Goal: Contribute content

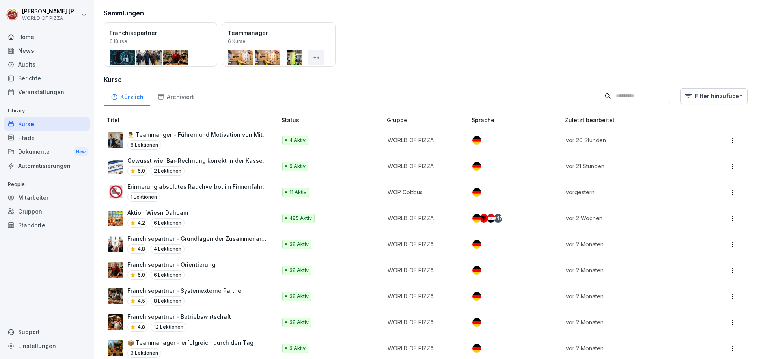
scroll to position [79, 0]
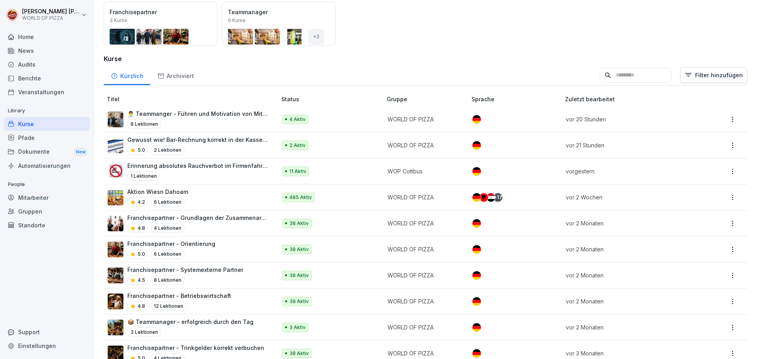
click at [215, 146] on div "5.0 2 Lektionen" at bounding box center [198, 149] width 142 height 9
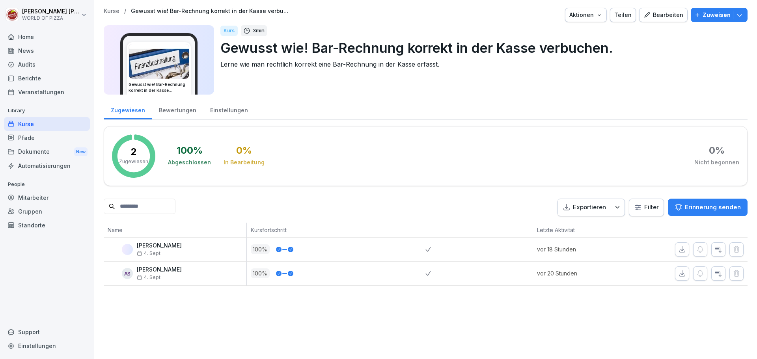
click at [672, 19] on div "Bearbeiten" at bounding box center [663, 15] width 40 height 9
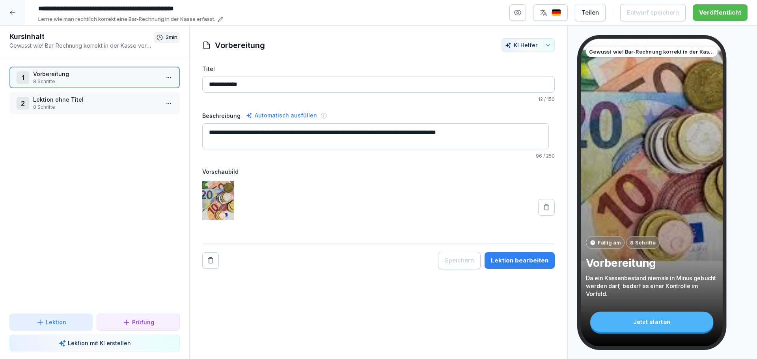
click at [80, 102] on p "Lektion ohne Titel" at bounding box center [96, 99] width 126 height 8
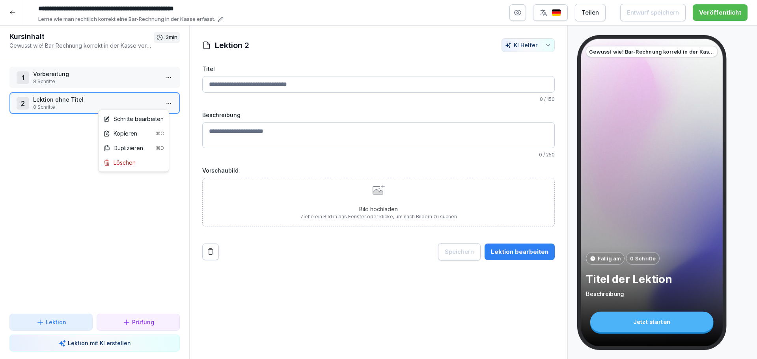
click at [164, 105] on html "**********" at bounding box center [378, 179] width 757 height 359
click at [129, 160] on div "Löschen" at bounding box center [119, 163] width 32 height 8
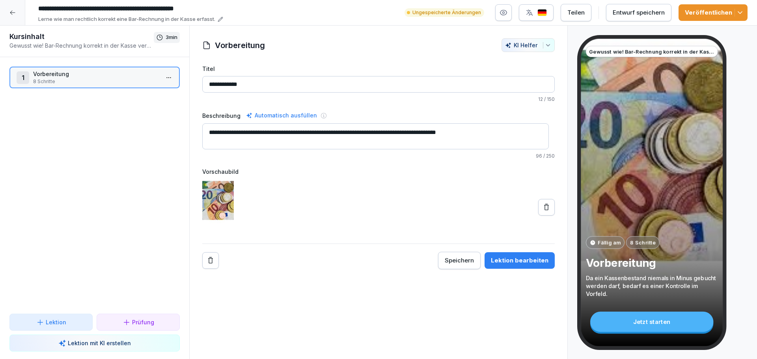
click at [138, 80] on p "8 Schritte" at bounding box center [96, 81] width 126 height 7
click at [163, 75] on html "**********" at bounding box center [378, 179] width 757 height 359
click at [118, 93] on div "Schritte bearbeiten" at bounding box center [133, 93] width 60 height 8
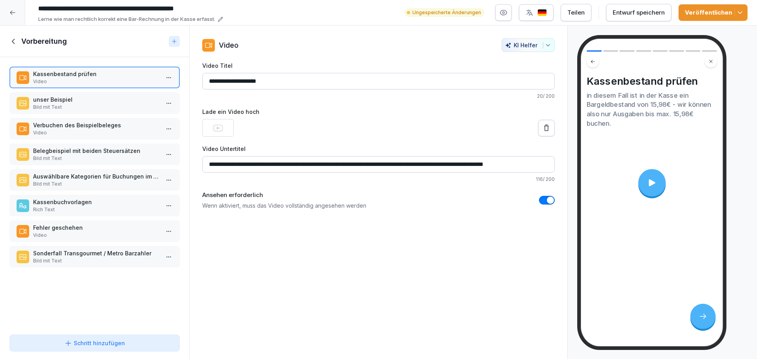
click at [86, 256] on p "Sonderfall Transgourmet / Metro Barzahler" at bounding box center [96, 253] width 126 height 8
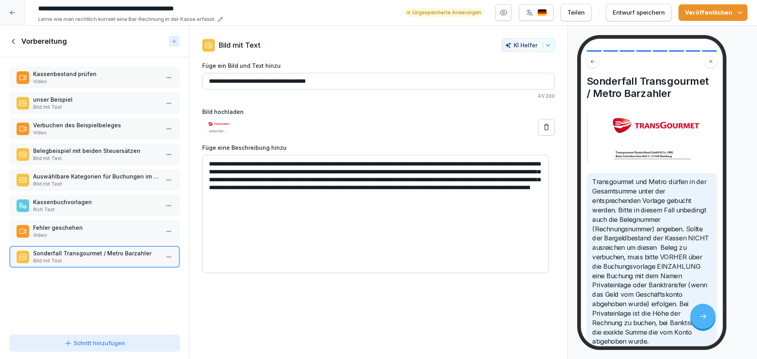
click at [90, 347] on button "Schritt hinzufügen" at bounding box center [94, 343] width 170 height 17
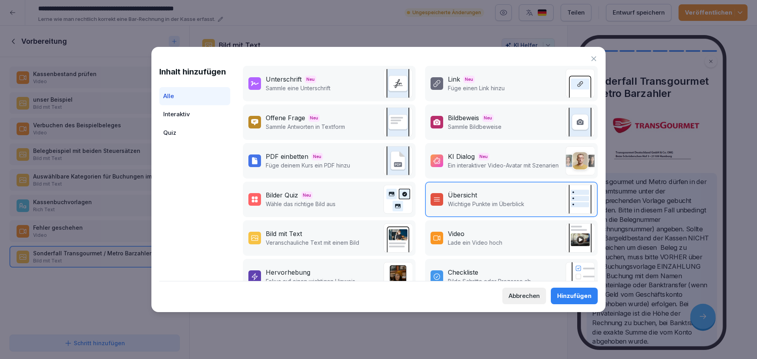
click at [280, 234] on div "Bild mit Text" at bounding box center [284, 233] width 36 height 9
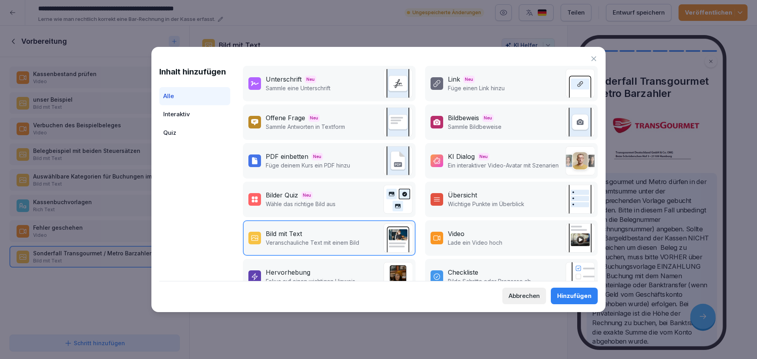
click at [567, 295] on div "Hinzufügen" at bounding box center [574, 296] width 34 height 9
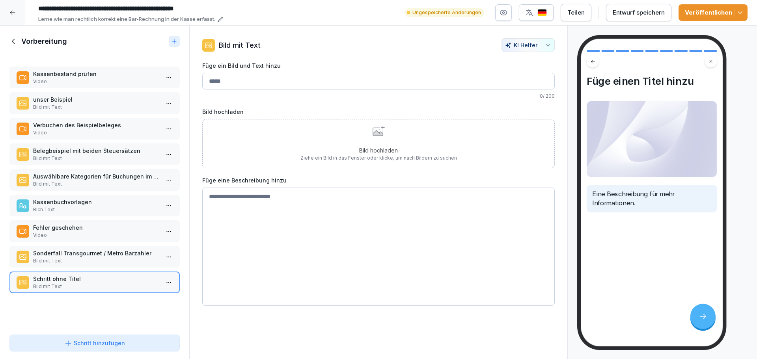
click at [632, 128] on img at bounding box center [652, 139] width 131 height 76
click at [634, 143] on img at bounding box center [652, 139] width 131 height 76
click at [377, 136] on div "Bild hochladen Ziehe ein Bild in das Fenster oder klicke, um nach Bildern zu su…" at bounding box center [378, 144] width 157 height 36
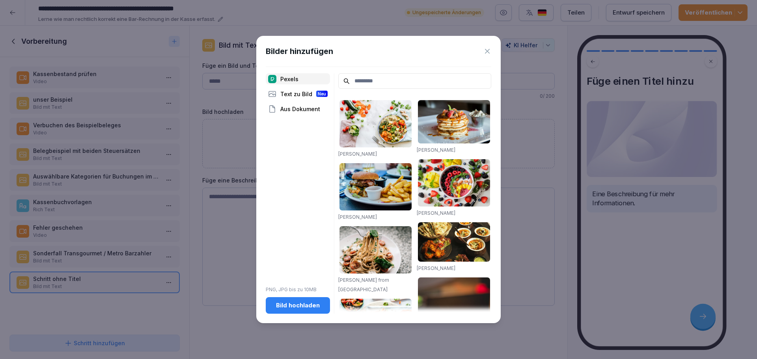
click at [293, 306] on div "Bild hochladen" at bounding box center [298, 305] width 52 height 9
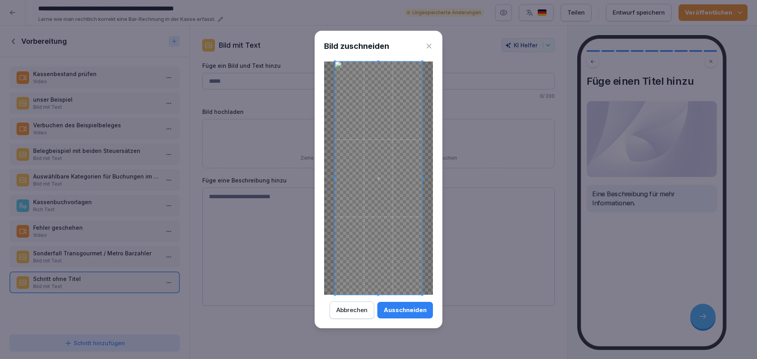
click at [408, 315] on button "Ausschneiden" at bounding box center [405, 310] width 56 height 17
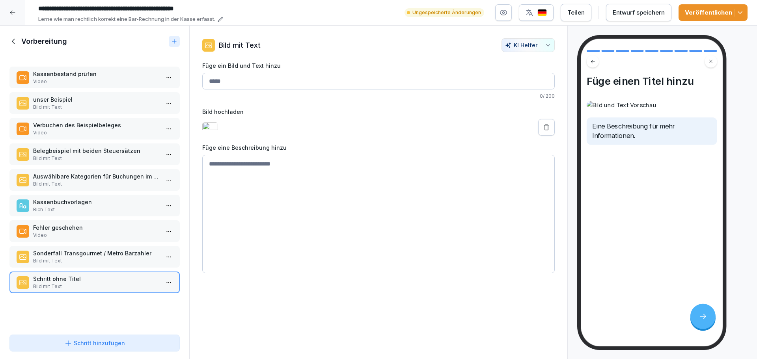
scroll to position [158, 0]
click at [250, 78] on input "Füge ein Bild und Text hinzu" at bounding box center [378, 81] width 352 height 17
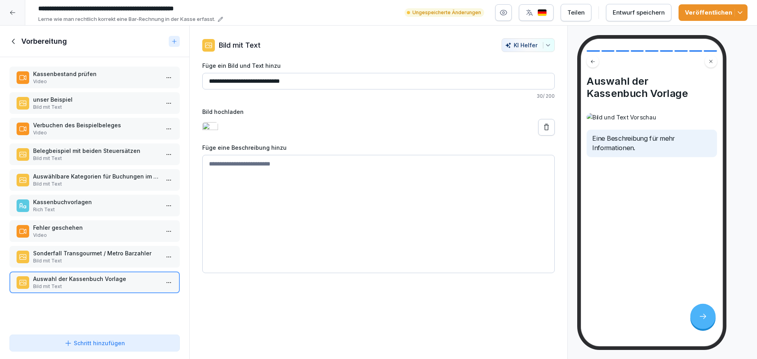
type input "**********"
click at [230, 239] on textarea at bounding box center [378, 214] width 352 height 118
type textarea "*"
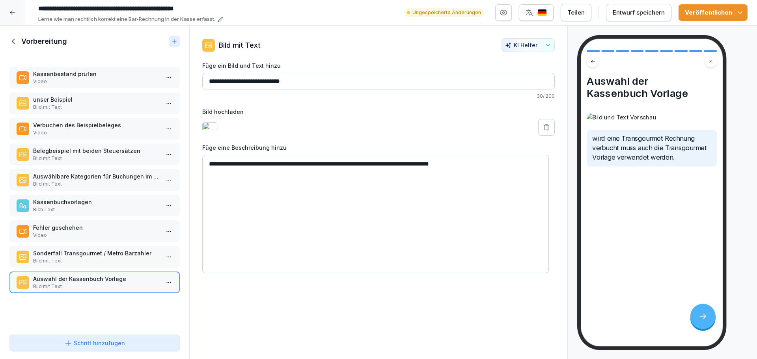
type textarea "**********"
click at [718, 15] on div "Veröffentlichen" at bounding box center [713, 12] width 56 height 9
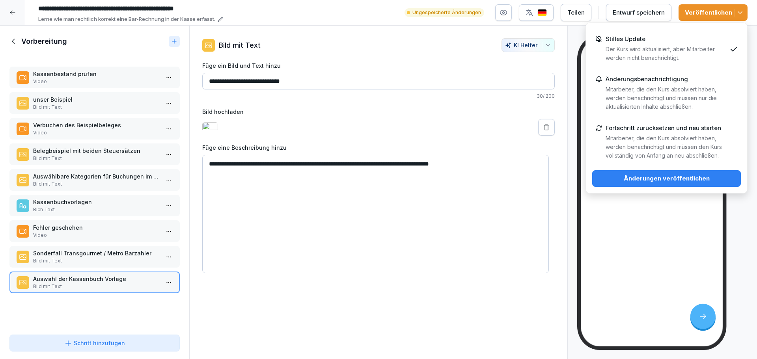
click at [679, 178] on div "Änderungen veröffentlichen" at bounding box center [667, 178] width 136 height 9
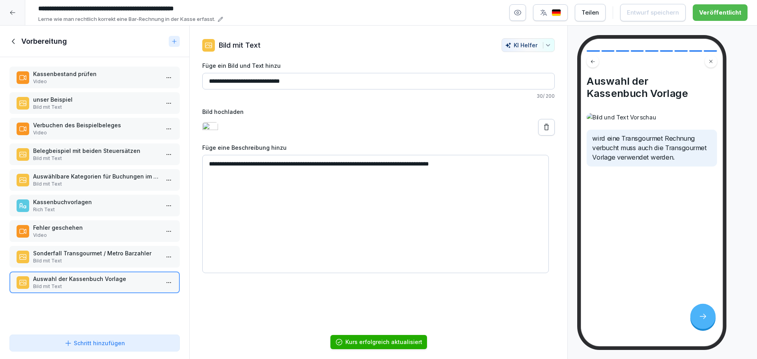
click at [4, 13] on div at bounding box center [12, 12] width 25 height 25
click at [8, 13] on div at bounding box center [12, 12] width 25 height 25
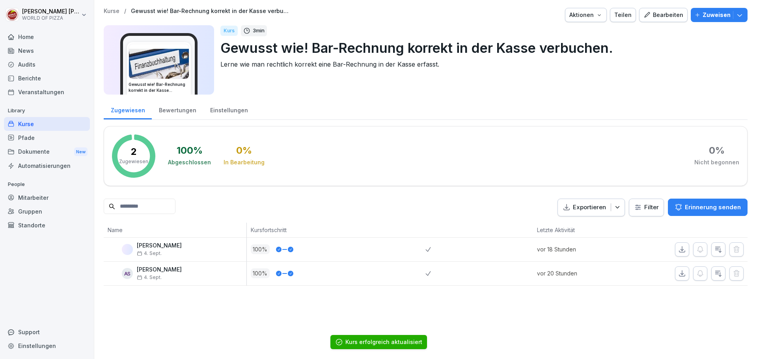
click at [20, 11] on html "[PERSON_NAME] WORLD OF PIZZA Home News Audits Berichte Veranstaltungen Library …" at bounding box center [378, 179] width 757 height 359
click at [64, 72] on html "[PERSON_NAME] WORLD OF PIZZA Home News Audits Berichte Veranstaltungen Library …" at bounding box center [378, 179] width 757 height 359
click at [34, 38] on div "Home" at bounding box center [47, 37] width 86 height 14
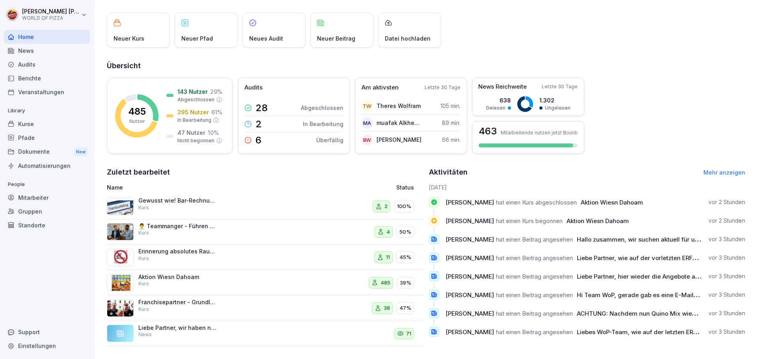
scroll to position [47, 0]
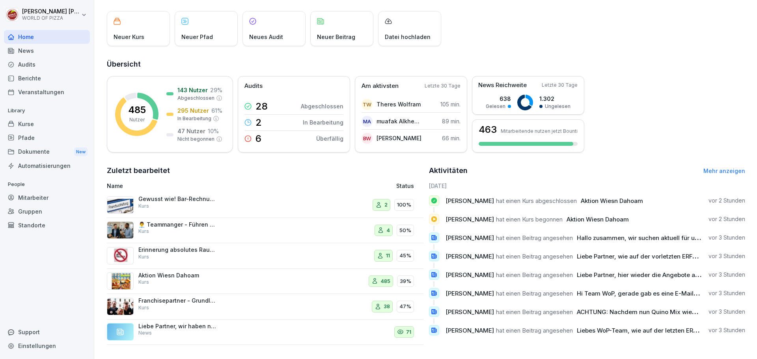
click at [200, 323] on p "Liebe Partner, wir haben neue AGB bitte diese im Store tauschen. Das Foto zeigt…" at bounding box center [177, 326] width 79 height 7
